Goal: Obtain resource: Download file/media

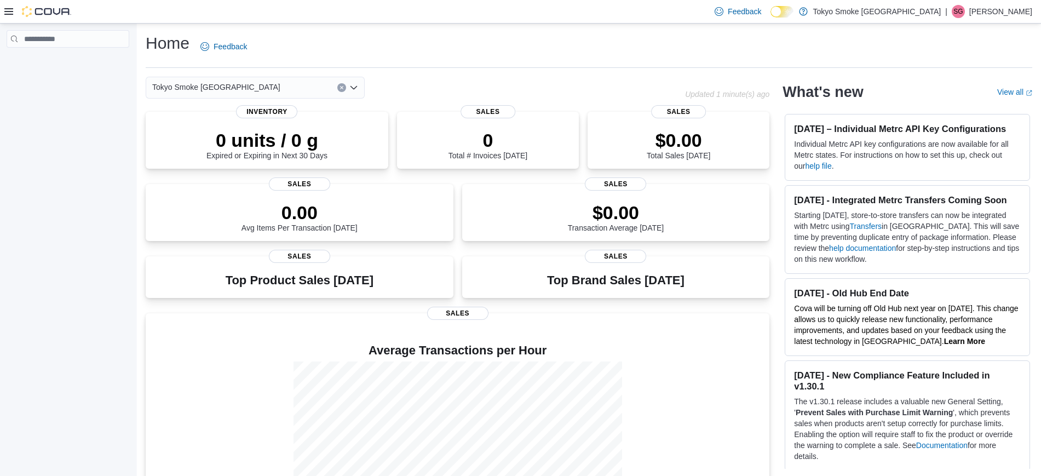
click at [13, 16] on div at bounding box center [37, 11] width 67 height 23
click at [13, 16] on div at bounding box center [37, 11] width 67 height 11
drag, startPoint x: 9, startPoint y: 14, endPoint x: 28, endPoint y: 39, distance: 31.6
click at [9, 13] on icon at bounding box center [8, 11] width 9 height 9
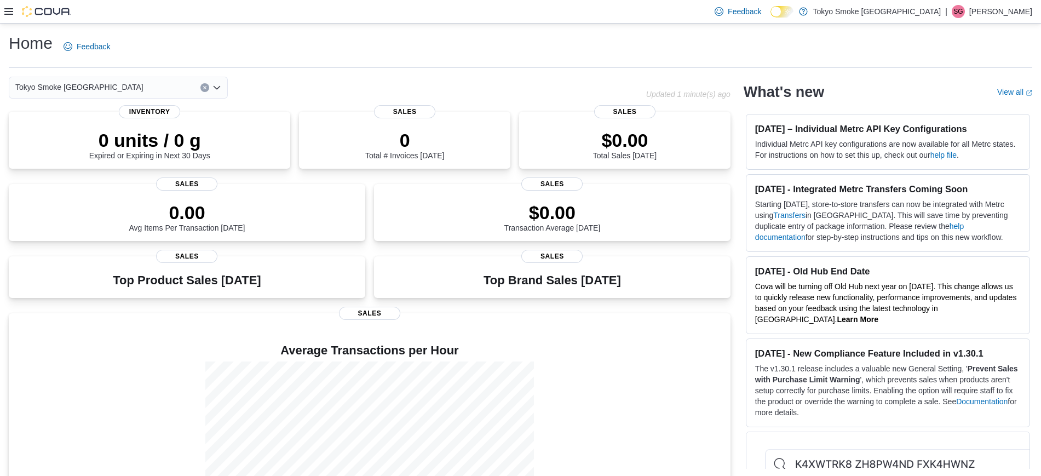
click at [10, 10] on icon at bounding box center [8, 11] width 9 height 9
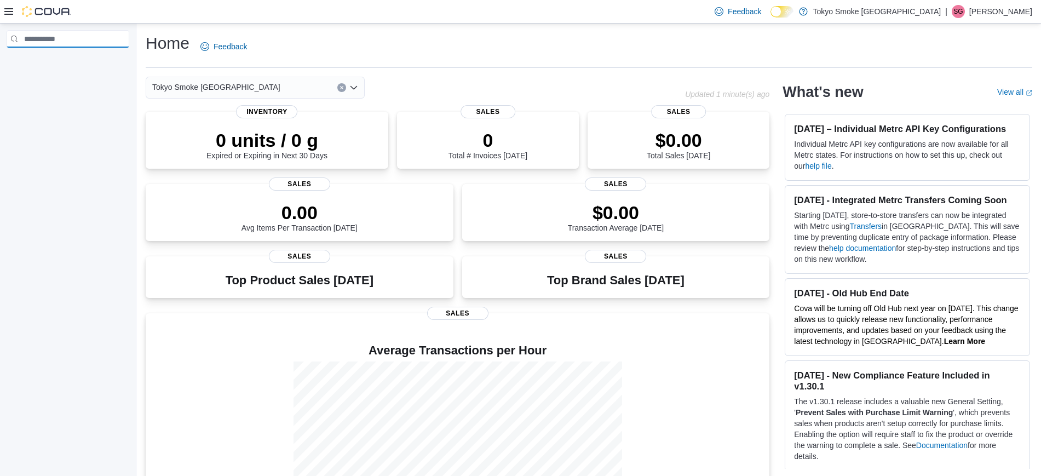
click at [90, 43] on input "search" at bounding box center [68, 39] width 123 height 18
type input "*******"
click at [119, 39] on button "Clear input" at bounding box center [121, 39] width 7 height 7
click at [10, 13] on icon at bounding box center [8, 11] width 9 height 9
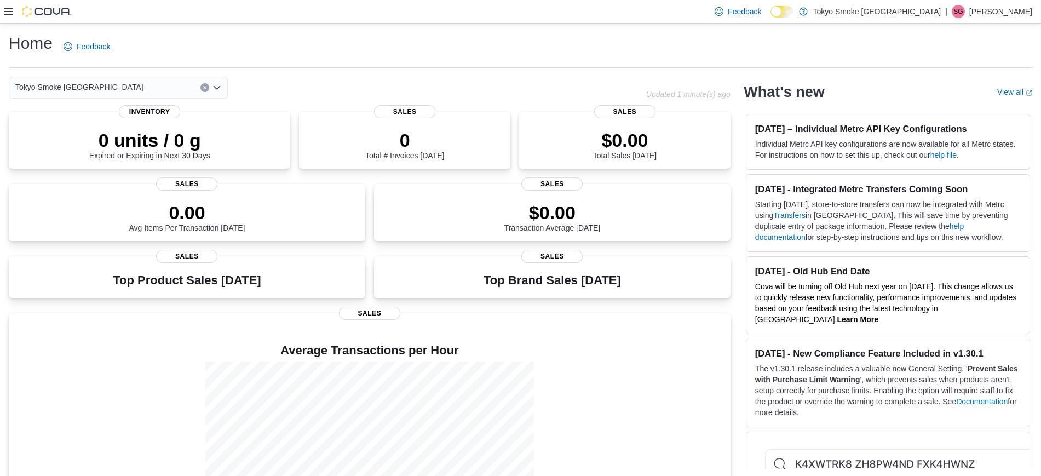
click at [10, 13] on icon at bounding box center [8, 11] width 9 height 9
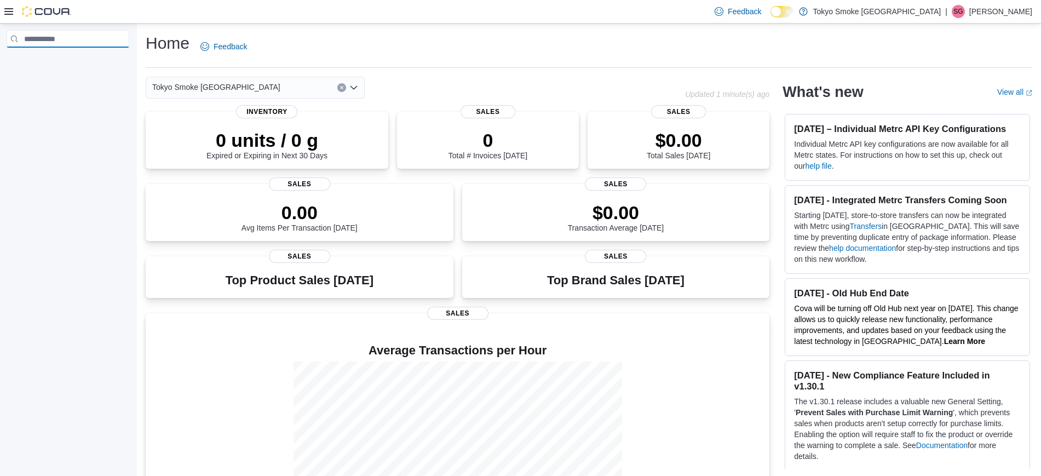
click at [59, 39] on input "search" at bounding box center [68, 39] width 123 height 18
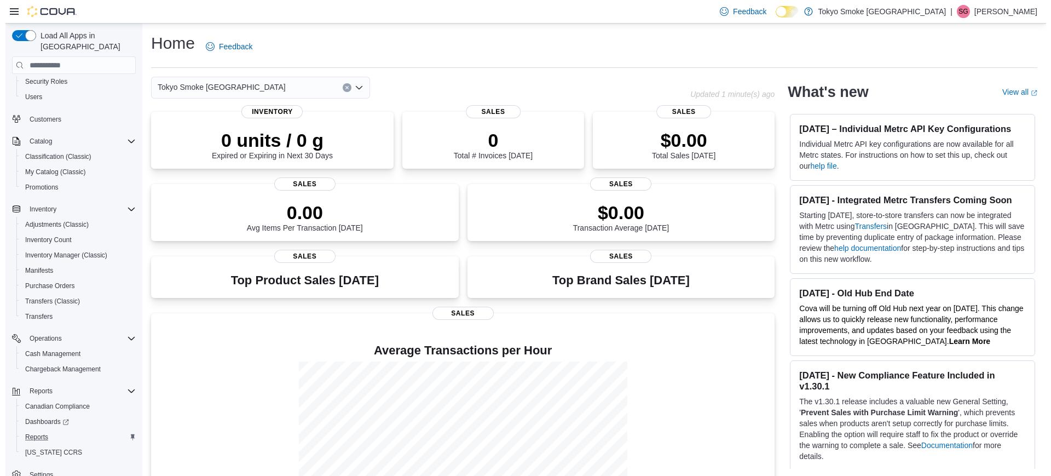
scroll to position [71, 0]
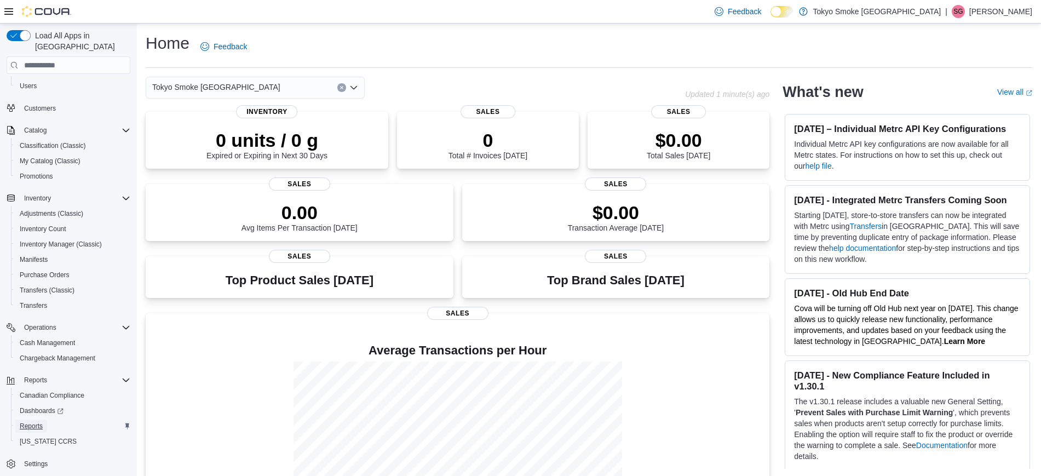
click at [39, 422] on span "Reports" at bounding box center [31, 426] width 23 height 9
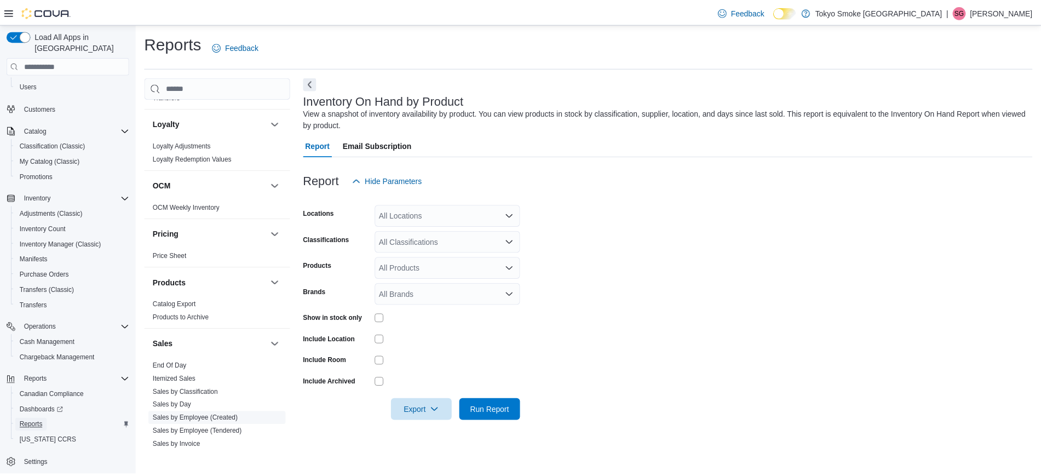
scroll to position [621, 0]
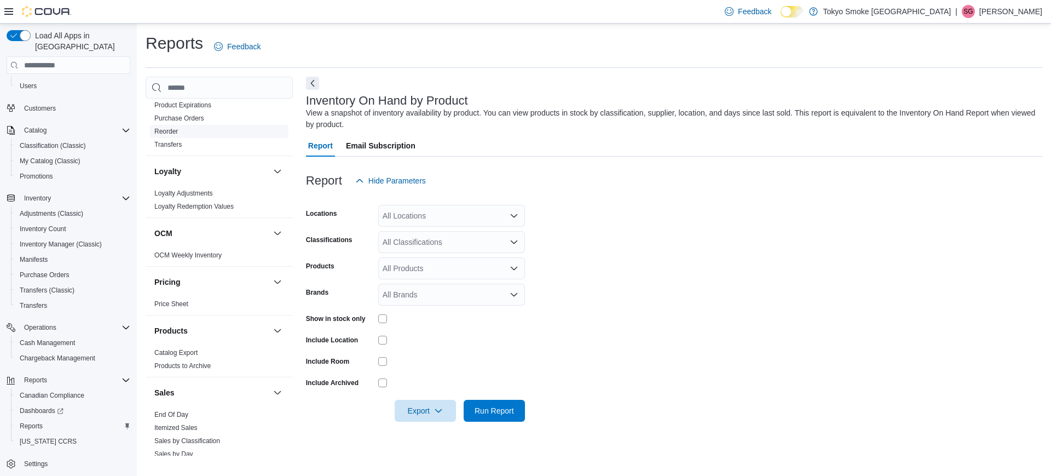
click at [165, 128] on link "Reorder" at bounding box center [166, 132] width 24 height 8
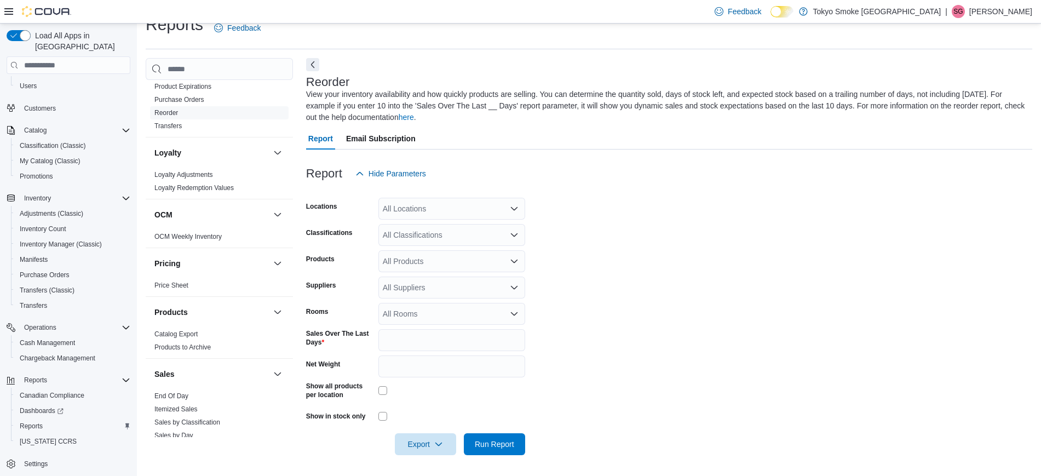
scroll to position [20, 0]
click at [465, 208] on div "All Locations" at bounding box center [451, 208] width 147 height 22
type input "***"
click at [465, 217] on div "*** Combo box. Selected. nor. Selected. Combo box input. All Locations. Type so…" at bounding box center [451, 208] width 147 height 22
click at [466, 222] on span "[GEOGRAPHIC_DATA]" at bounding box center [447, 226] width 80 height 11
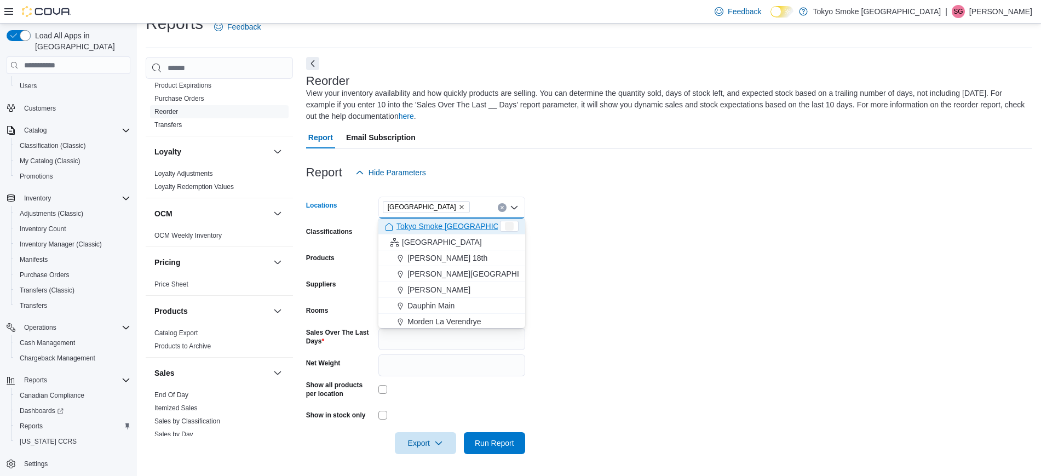
click at [570, 220] on form "Locations [GEOGRAPHIC_DATA] Combo box. Selected. [GEOGRAPHIC_DATA]. Press Backs…" at bounding box center [669, 318] width 726 height 270
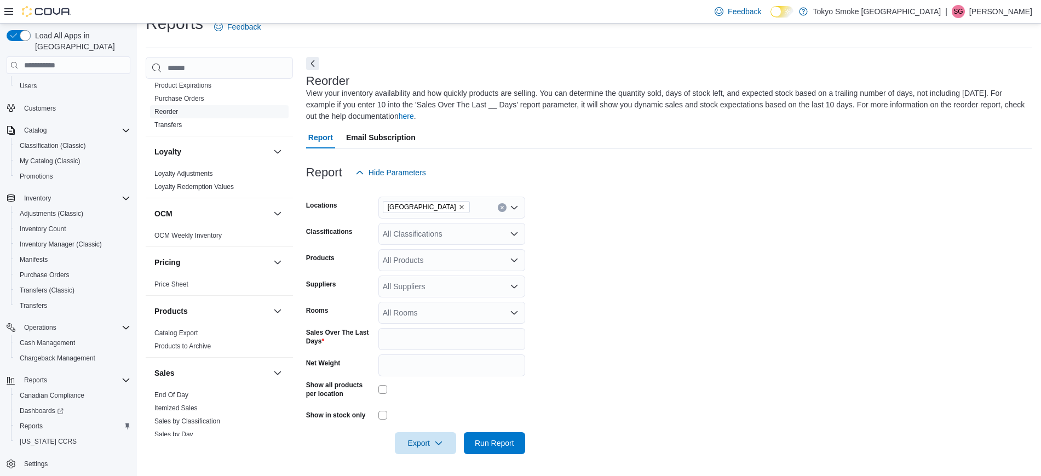
click at [456, 228] on div "All Classifications" at bounding box center [451, 234] width 147 height 22
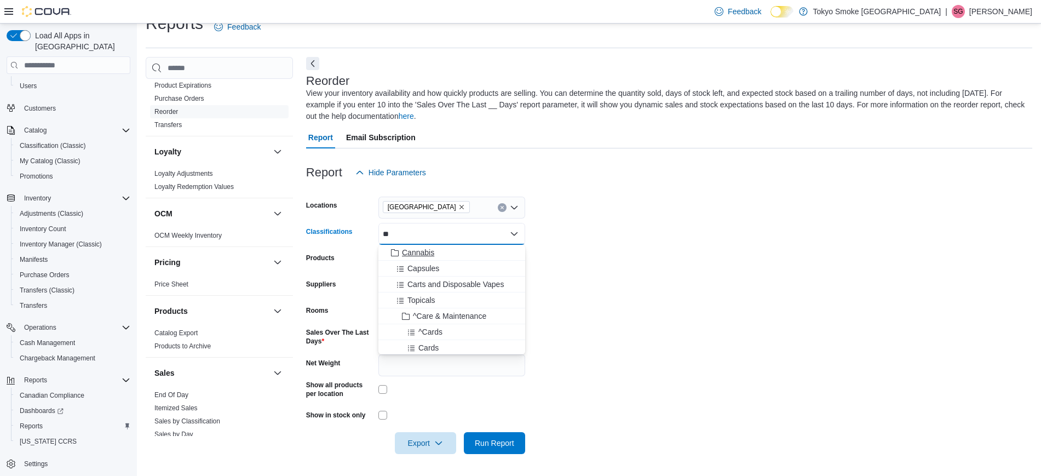
type input "**"
click at [421, 250] on span "Cannabis" at bounding box center [418, 252] width 32 height 11
click at [649, 253] on form "Locations [GEOGRAPHIC_DATA] Classifications Combo box. Selected. ca. Selected. …" at bounding box center [669, 318] width 726 height 270
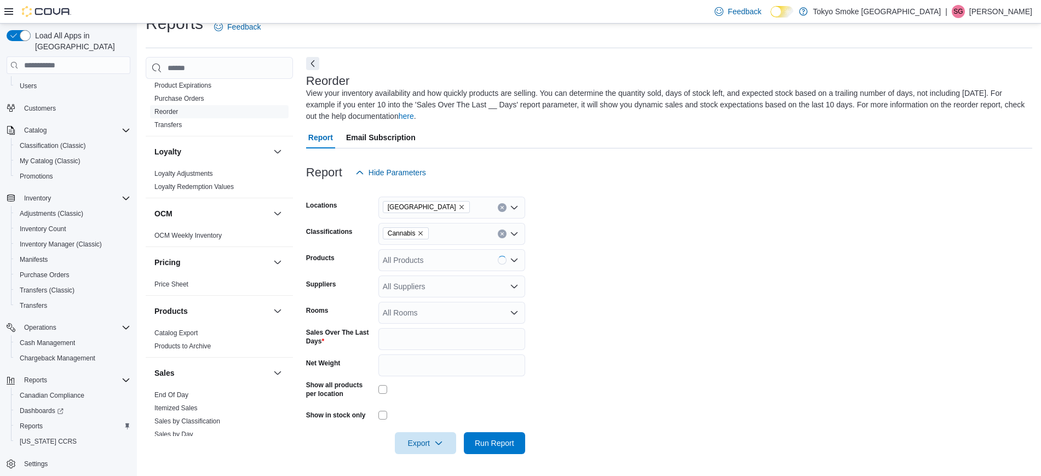
click at [390, 393] on div at bounding box center [451, 389] width 147 height 9
click at [427, 441] on span "Export" at bounding box center [425, 442] width 48 height 22
click at [428, 382] on button "Export to Excel" at bounding box center [427, 377] width 62 height 22
click at [459, 205] on icon "Remove North Bay Lakeshore from selection in this group" at bounding box center [461, 207] width 4 height 4
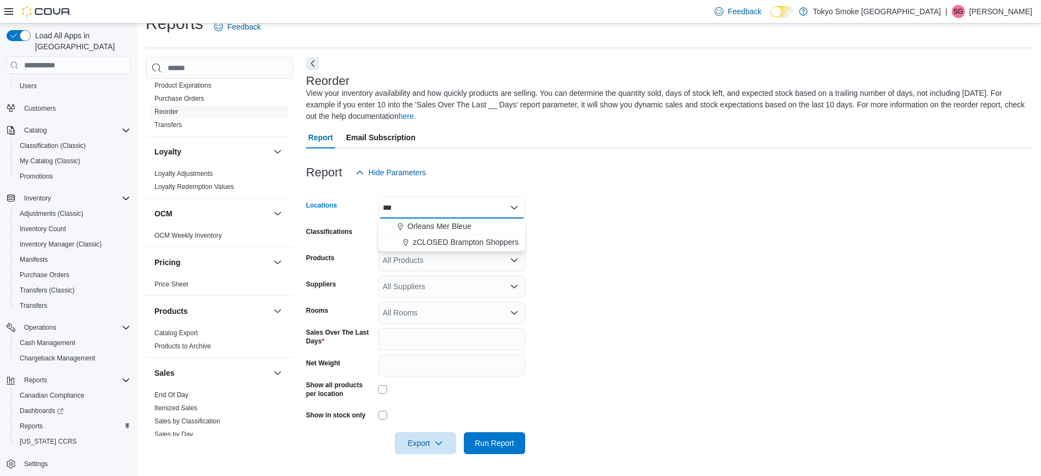
type input "***"
click at [452, 224] on span "Orleans Mer Bleue" at bounding box center [439, 226] width 64 height 11
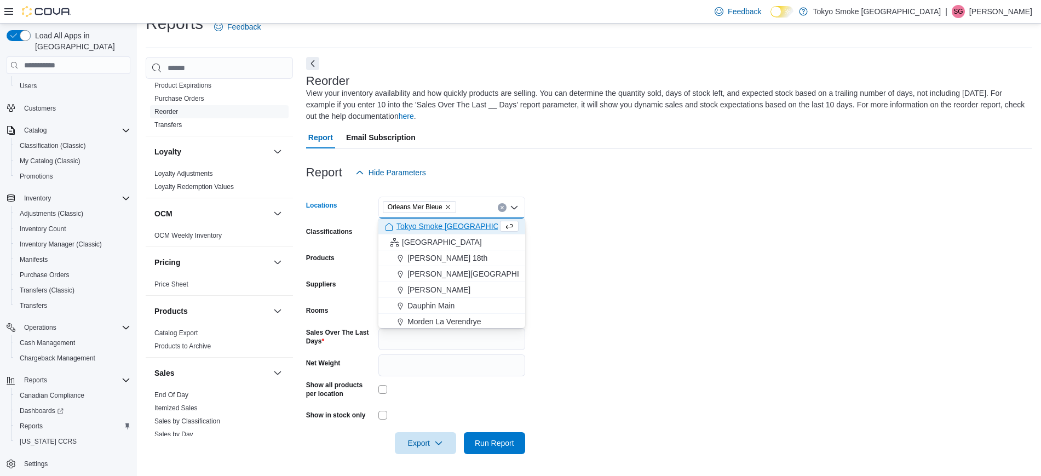
click at [673, 235] on form "Locations [GEOGRAPHIC_DATA] [GEOGRAPHIC_DATA] Bleue Combo box. Selected. Orlean…" at bounding box center [669, 318] width 726 height 270
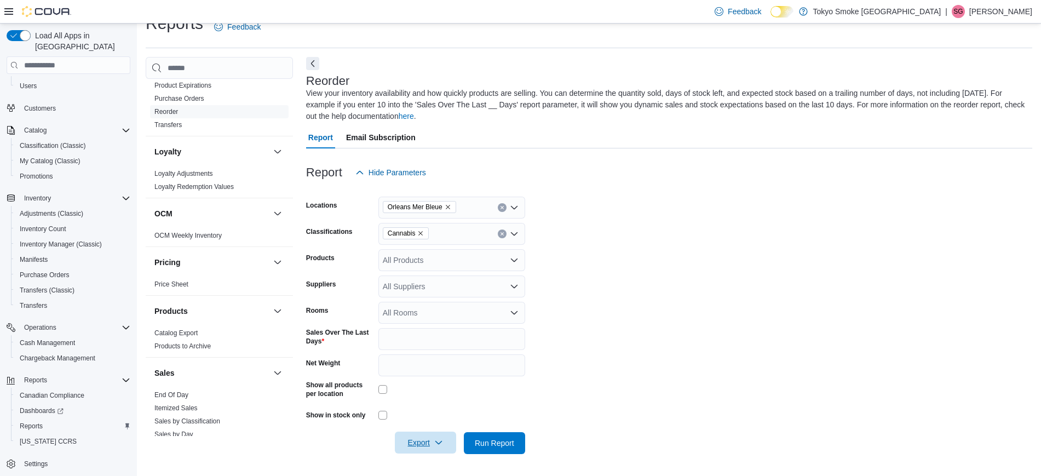
click at [426, 438] on span "Export" at bounding box center [425, 442] width 48 height 22
click at [436, 379] on span "Export to Excel" at bounding box center [426, 377] width 49 height 9
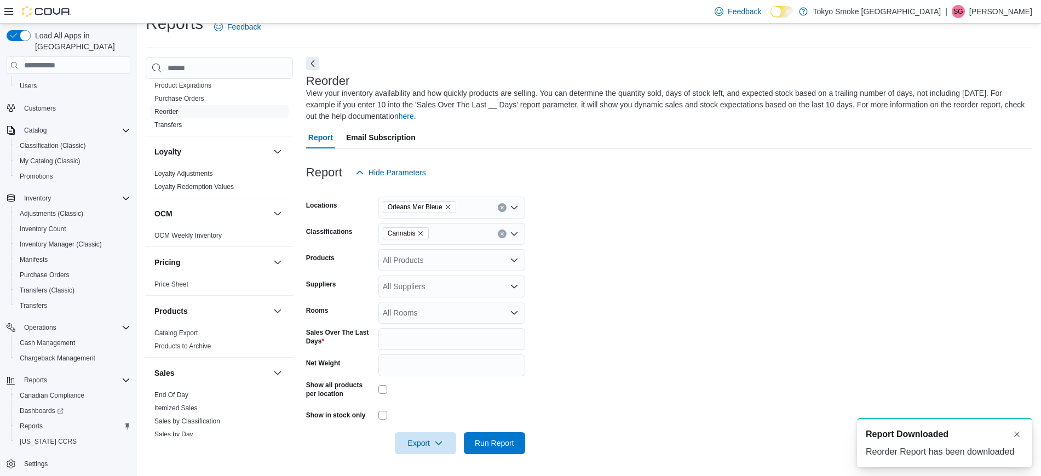
scroll to position [0, 0]
